Goal: Task Accomplishment & Management: Use online tool/utility

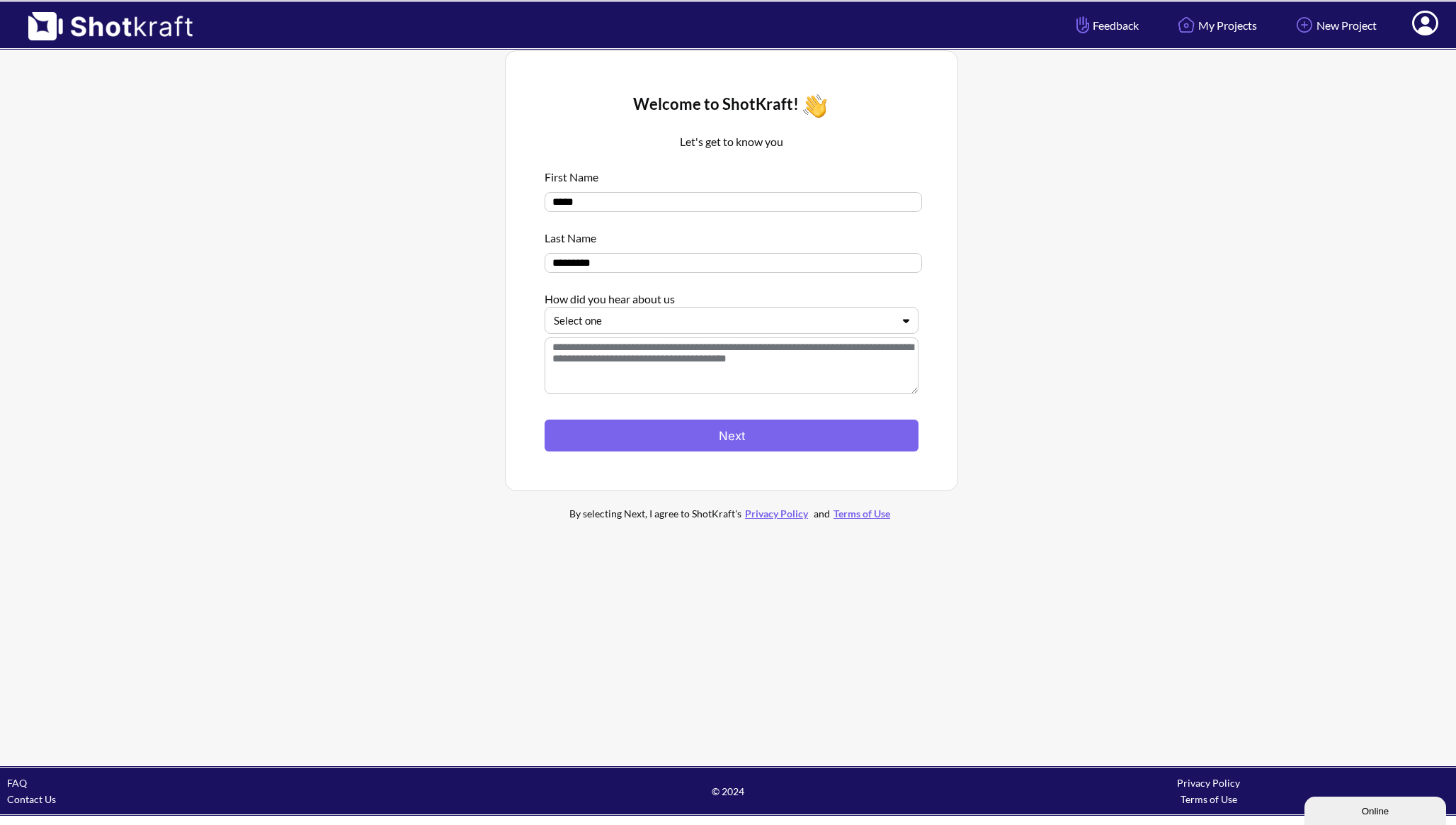
click at [821, 321] on div at bounding box center [723, 320] width 339 height 16
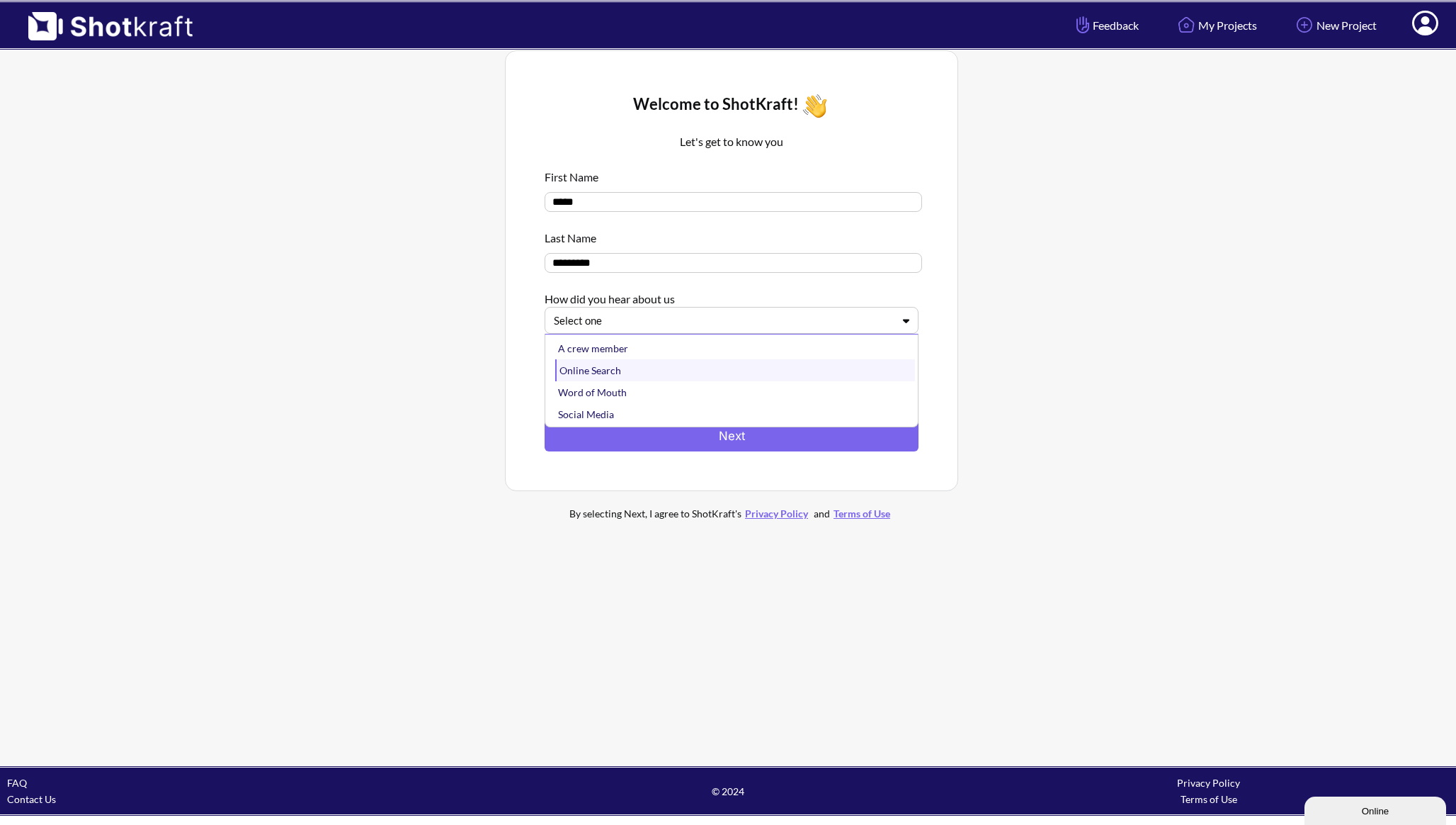
click at [800, 377] on div "Online Search" at bounding box center [736, 370] width 360 height 22
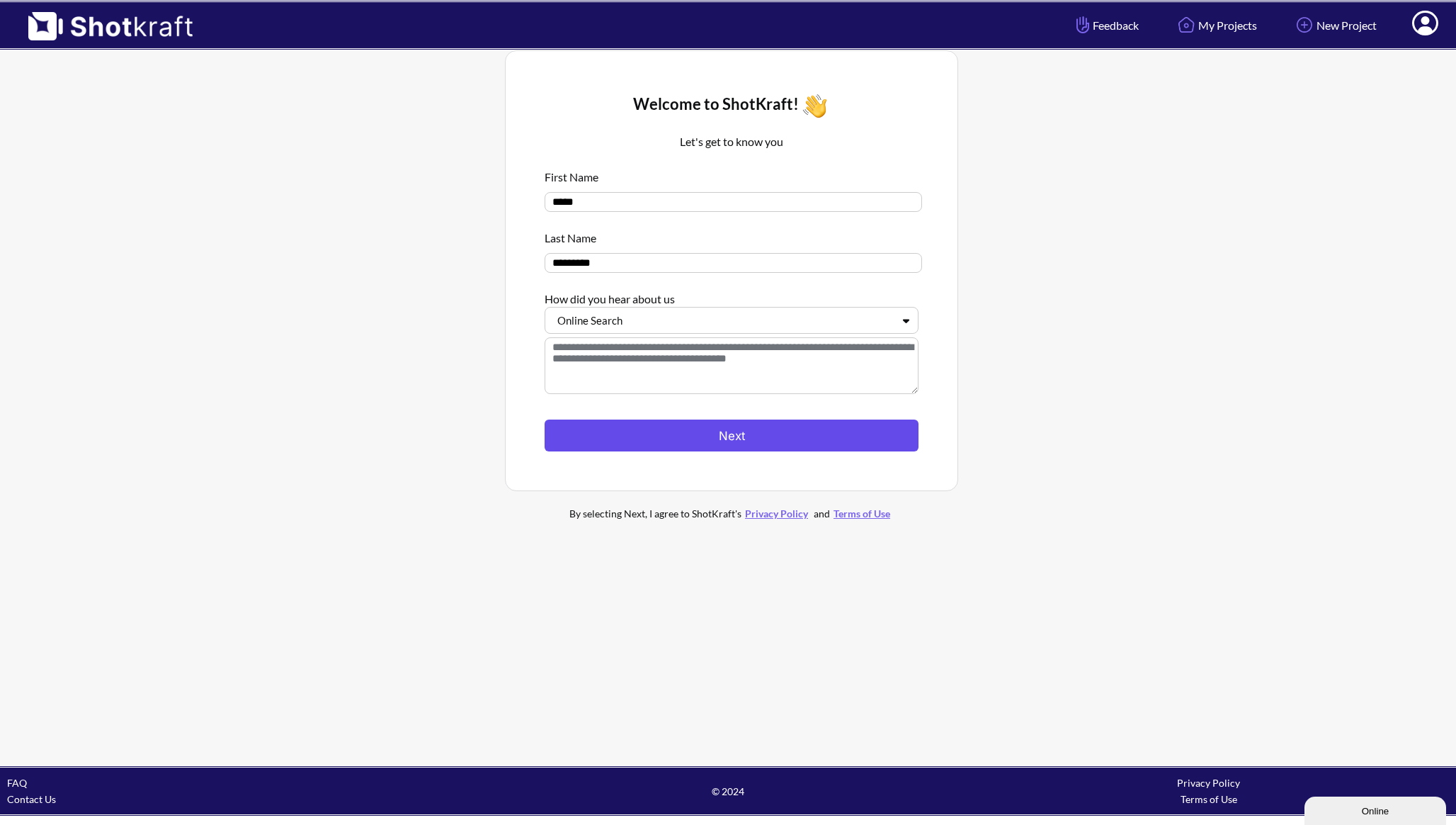
click at [800, 452] on button "Next" at bounding box center [731, 436] width 374 height 32
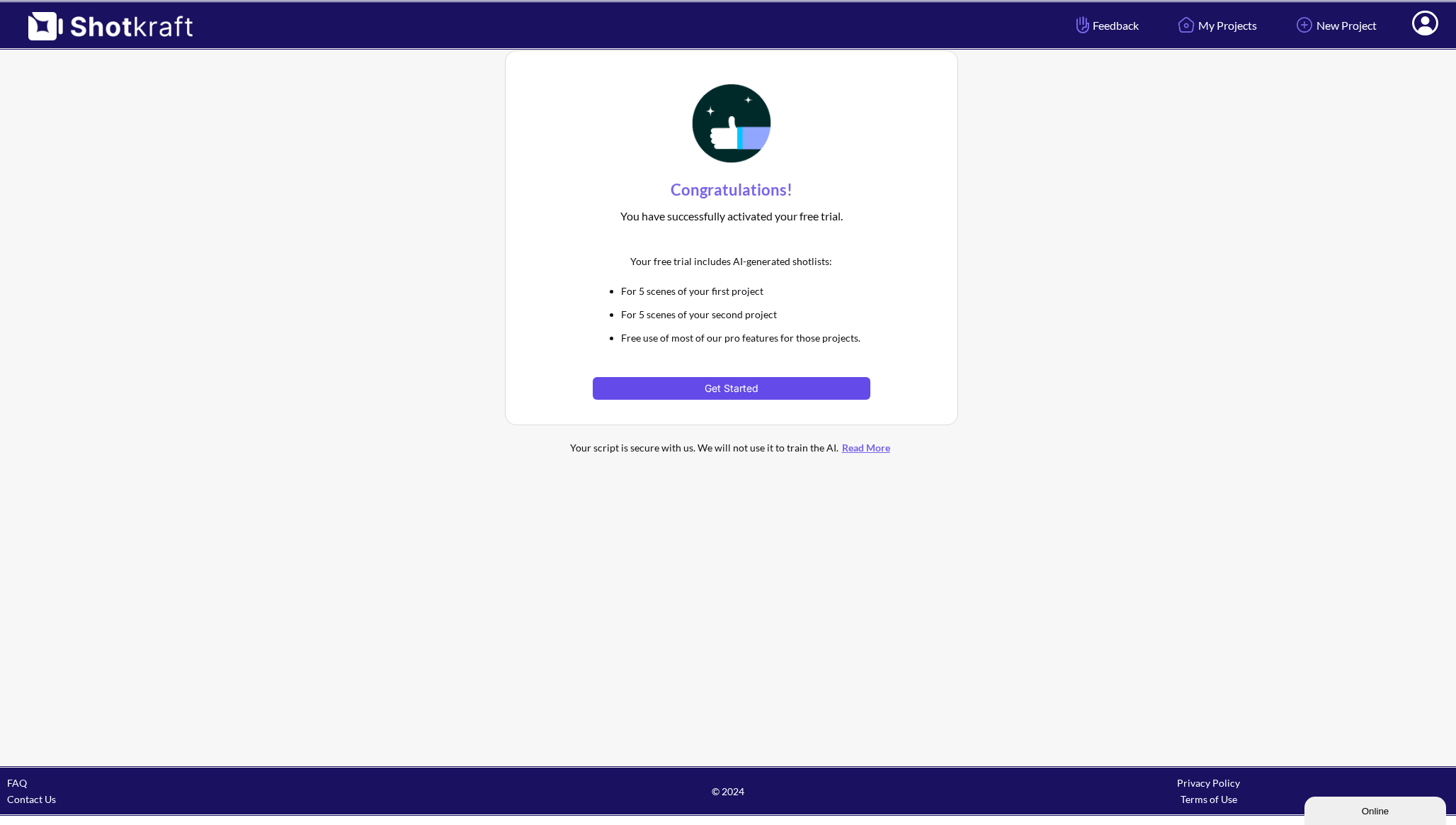
click at [831, 385] on button "Get Started" at bounding box center [731, 388] width 277 height 23
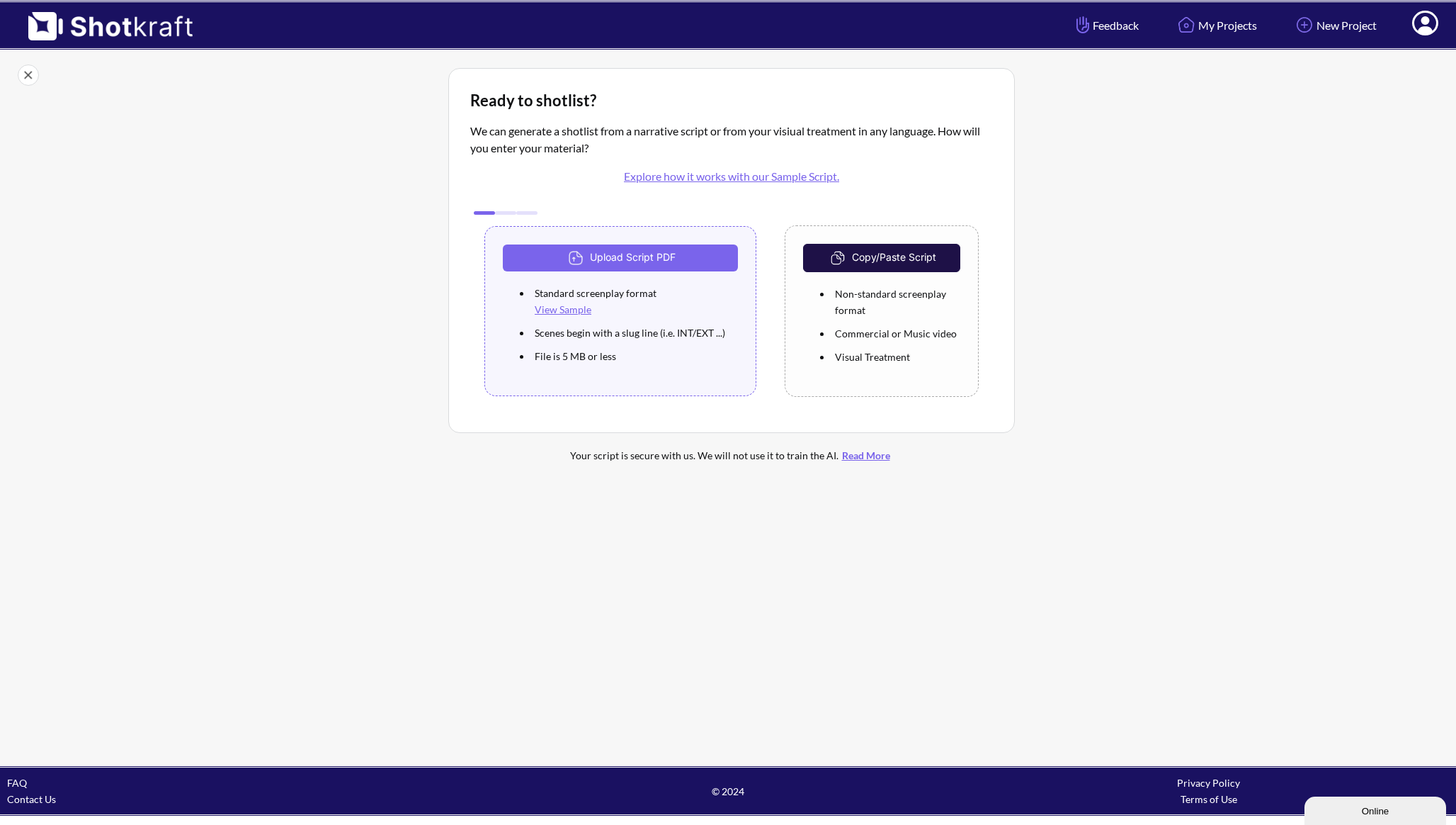
click at [831, 385] on div "Copy/Paste Script Non-standard screenplay format Commercial or Music video Visu…" at bounding box center [882, 311] width 194 height 172
click at [857, 260] on button "Copy/Paste Script" at bounding box center [882, 258] width 157 height 29
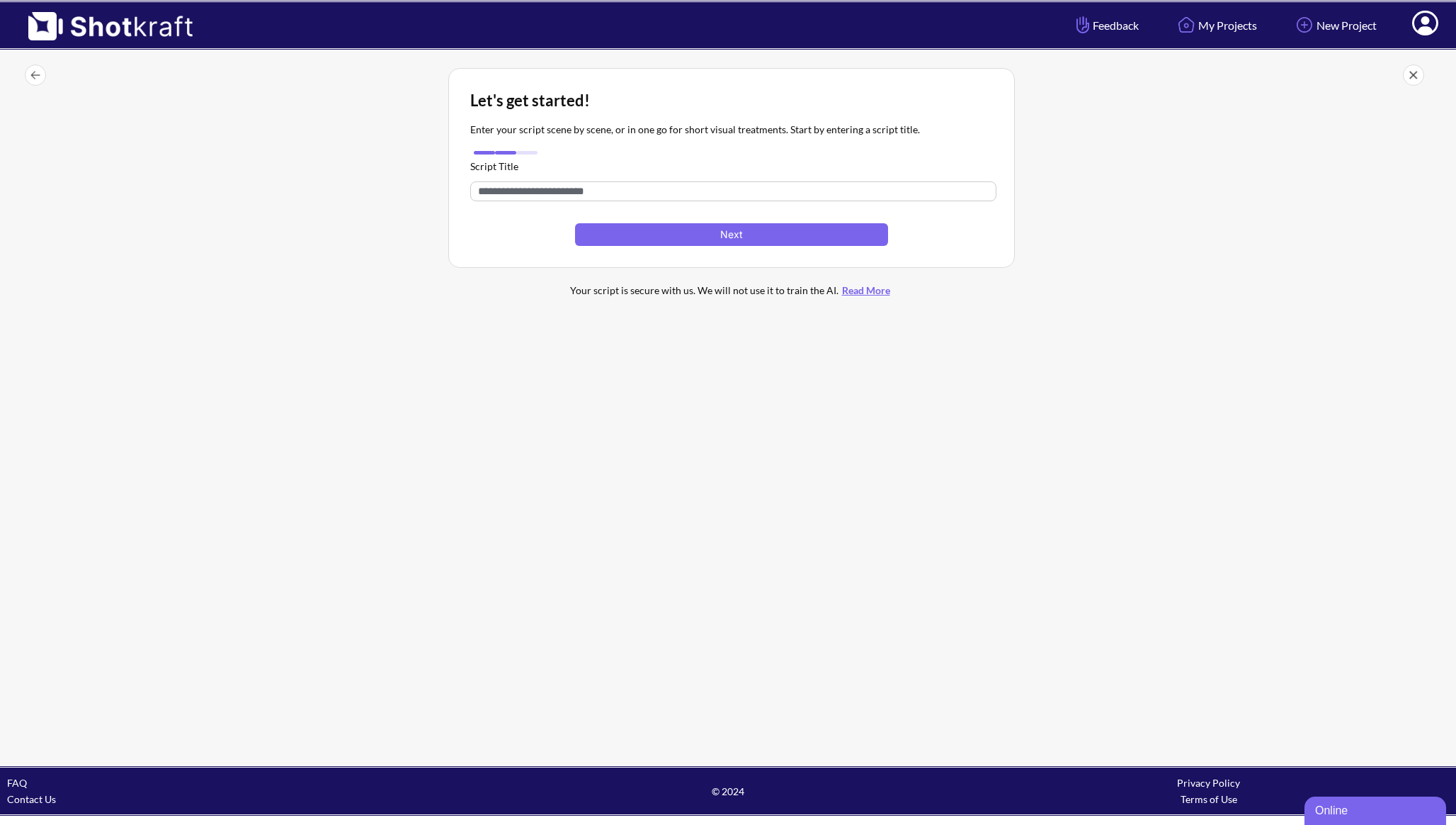
click at [682, 193] on input "text" at bounding box center [734, 192] width 526 height 20
type input "**********"
click at [704, 235] on button "Next" at bounding box center [731, 234] width 313 height 23
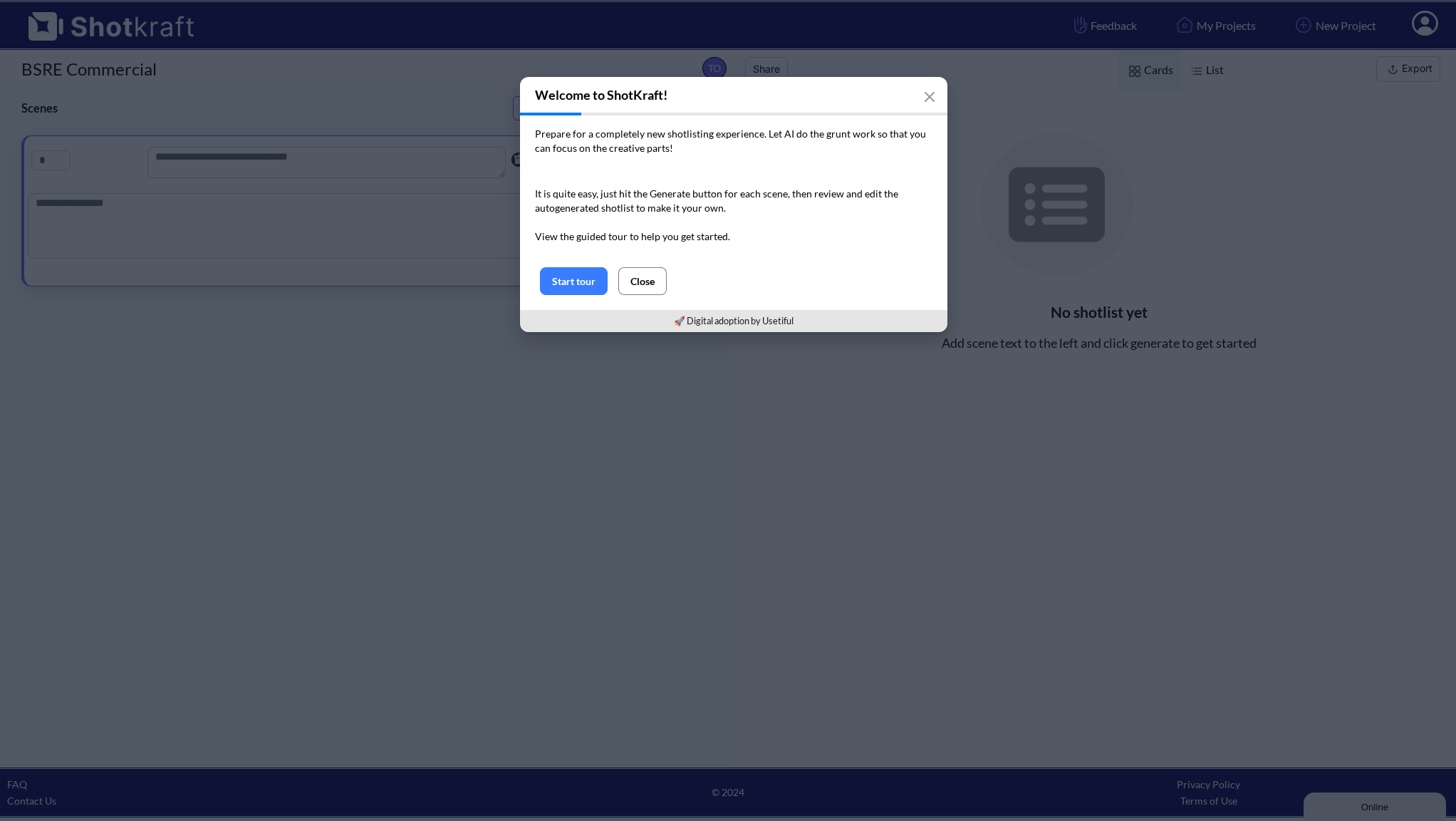
click at [654, 277] on button "Close" at bounding box center [642, 281] width 48 height 28
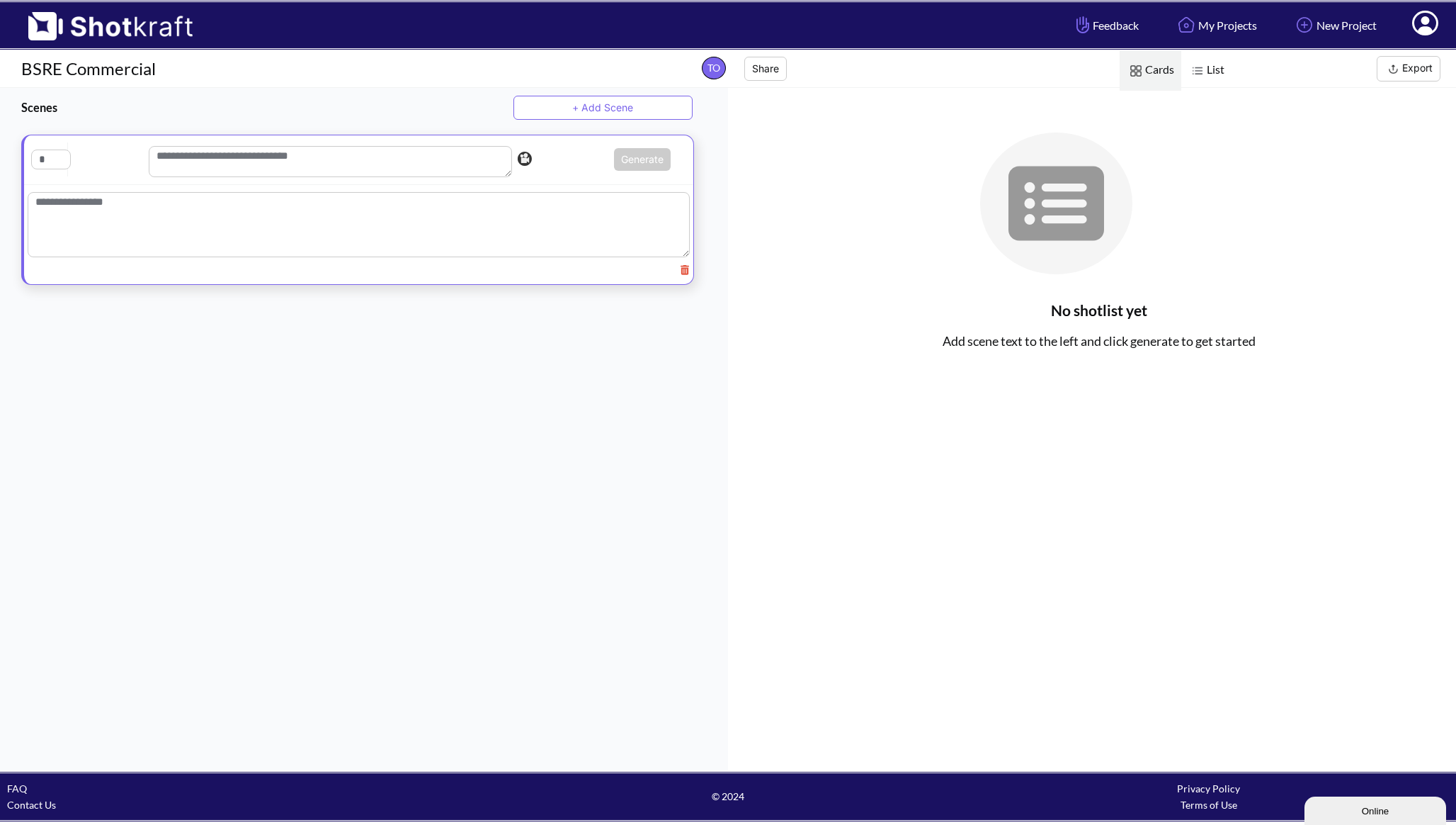
click at [250, 160] on textarea at bounding box center [330, 161] width 363 height 31
click at [237, 214] on textarea at bounding box center [359, 225] width 662 height 66
click at [318, 168] on textarea at bounding box center [330, 161] width 363 height 31
click at [347, 151] on textarea at bounding box center [330, 161] width 363 height 31
